Goal: Navigation & Orientation: Find specific page/section

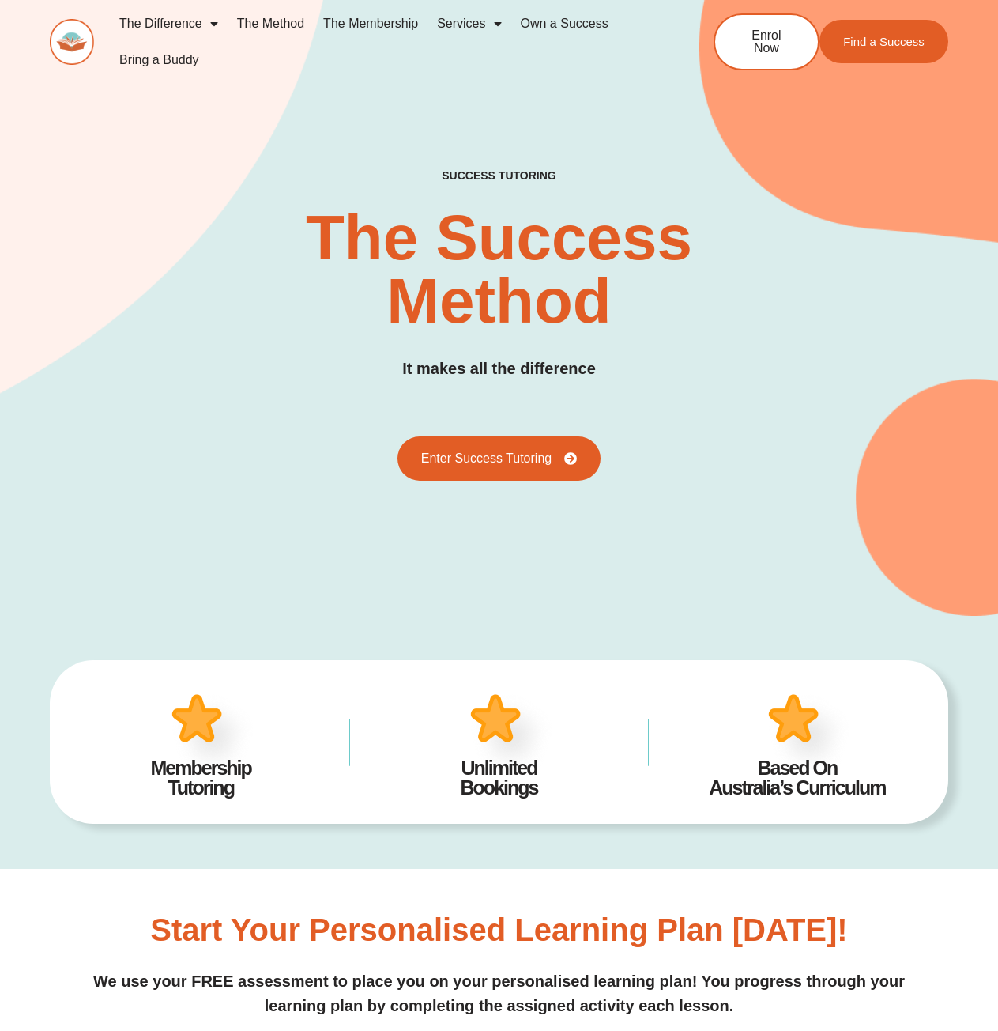
click at [205, 17] on span "Menu" at bounding box center [210, 23] width 16 height 28
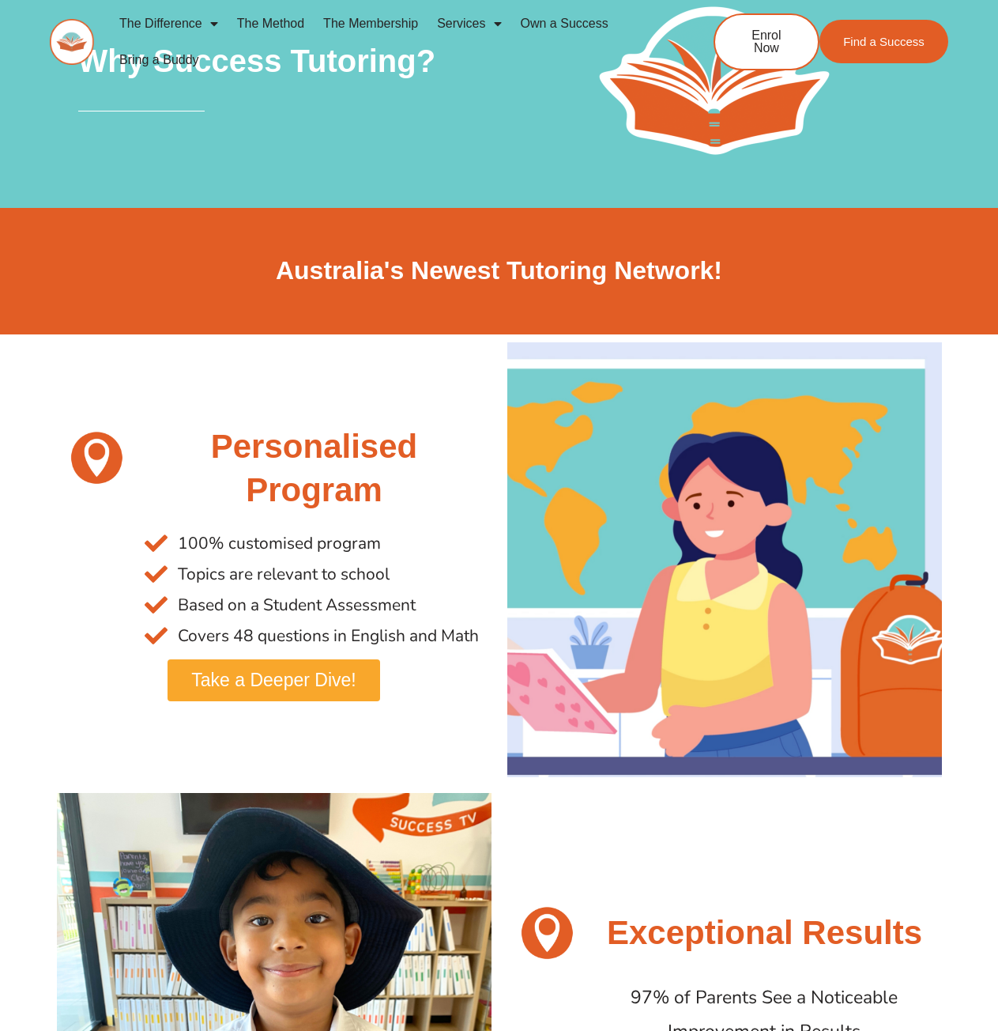
click at [65, 28] on img at bounding box center [72, 42] width 44 height 46
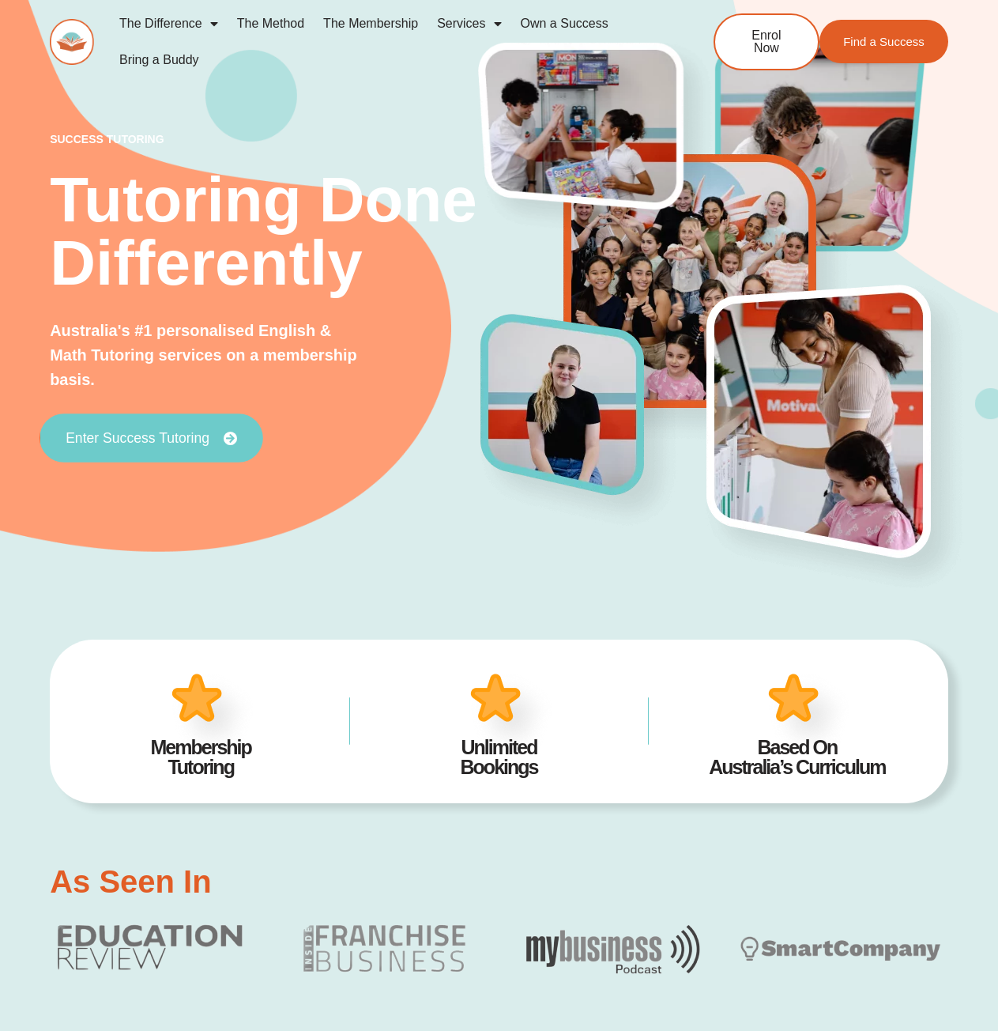
click at [136, 438] on span "Enter Success Tutoring" at bounding box center [138, 438] width 144 height 14
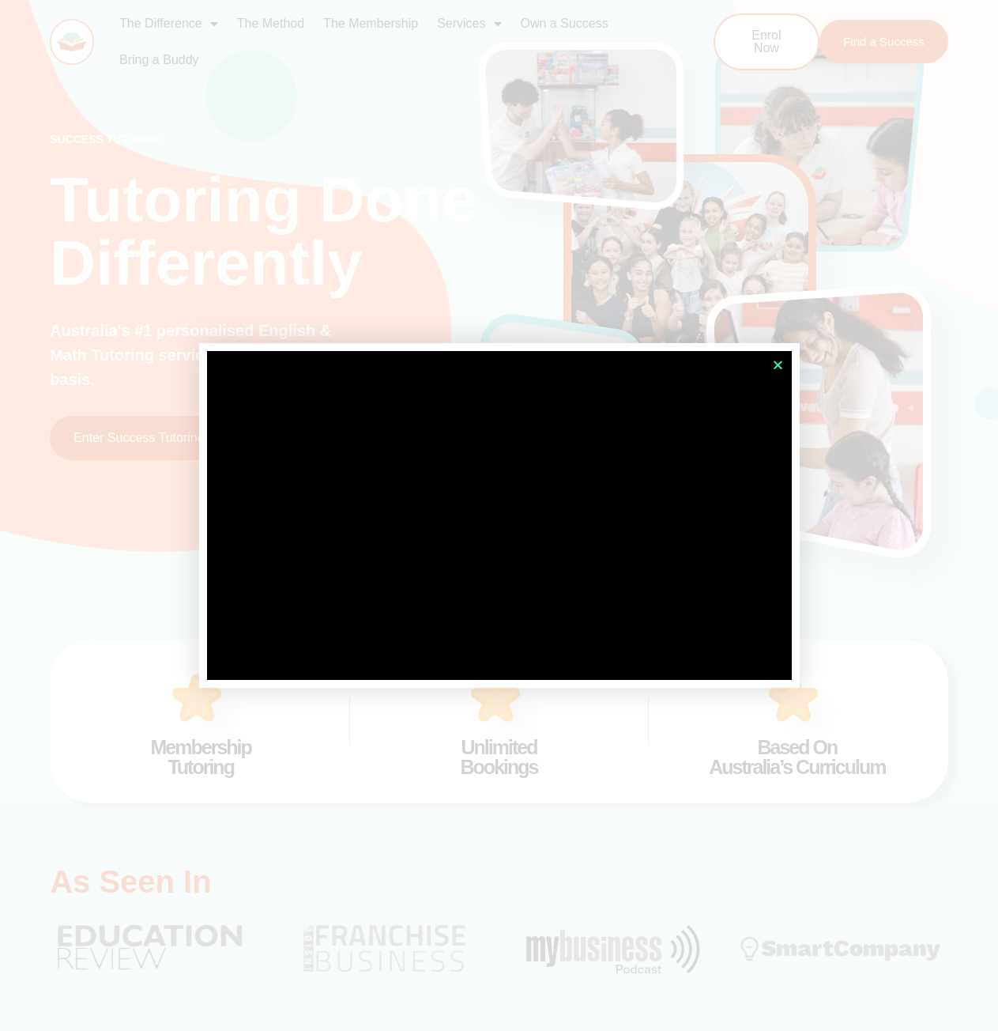
click at [777, 360] on icon "Close" at bounding box center [778, 365] width 12 height 12
